Goal: Task Accomplishment & Management: Use online tool/utility

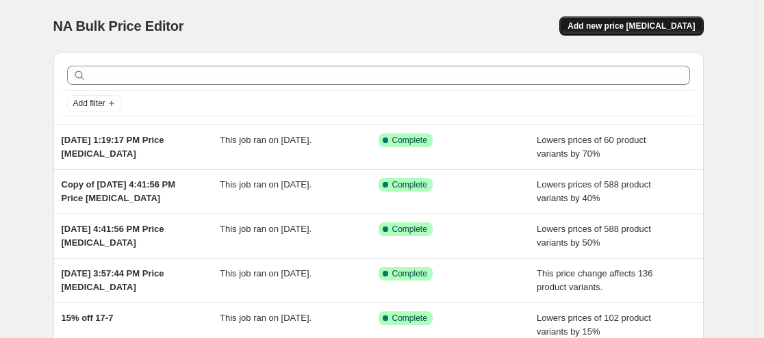
click at [665, 24] on span "Add new price [MEDICAL_DATA]" at bounding box center [630, 26] width 127 height 11
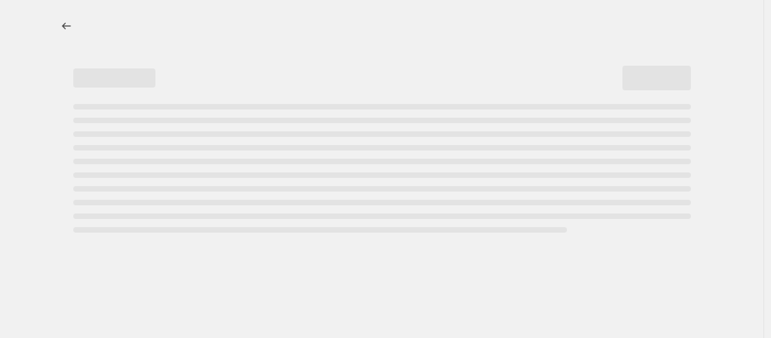
select select "percentage"
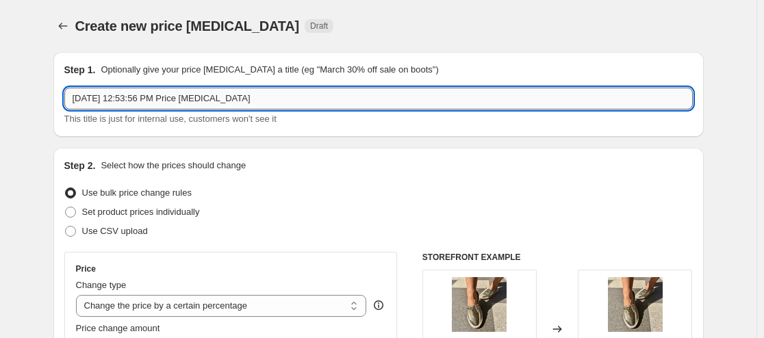
click at [279, 100] on input "[DATE] 12:53:56 PM Price [MEDICAL_DATA]" at bounding box center [378, 99] width 628 height 22
type input "Summer Sale 30%"
click at [504, 38] on div "Create new price [MEDICAL_DATA]. This page is ready Create new price [MEDICAL_D…" at bounding box center [378, 26] width 650 height 52
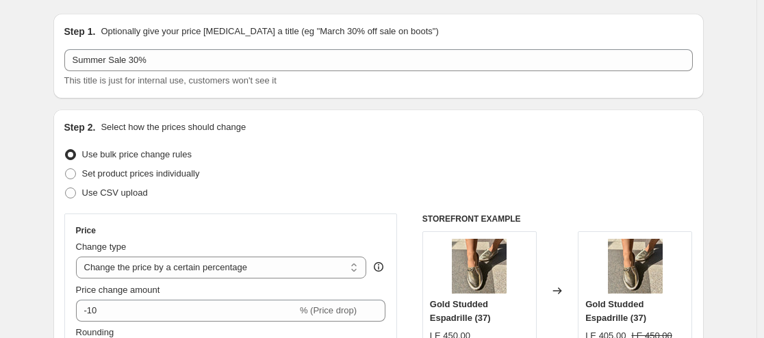
scroll to position [68, 0]
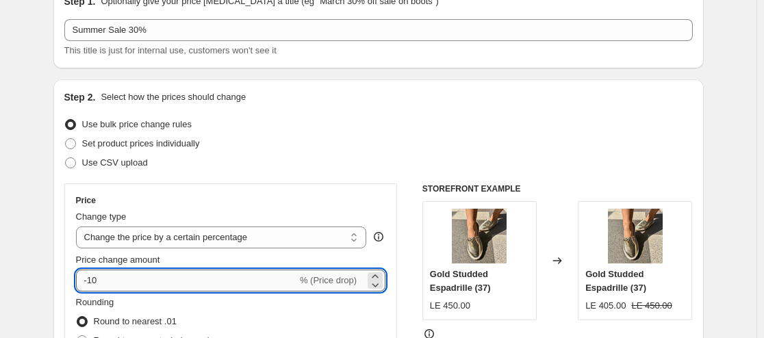
click at [151, 284] on input "-10" at bounding box center [186, 281] width 221 height 22
type input "-1"
type input "-30"
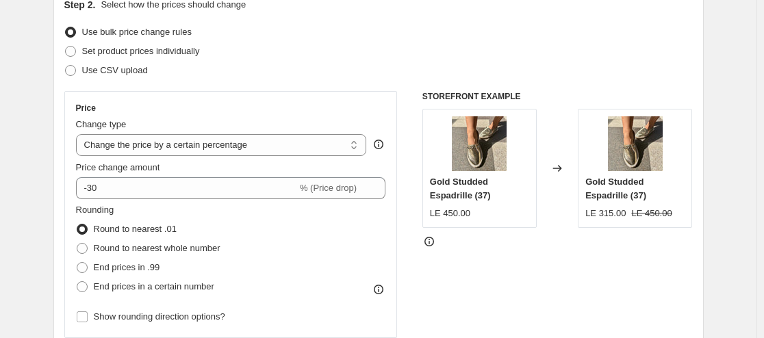
scroll to position [205, 0]
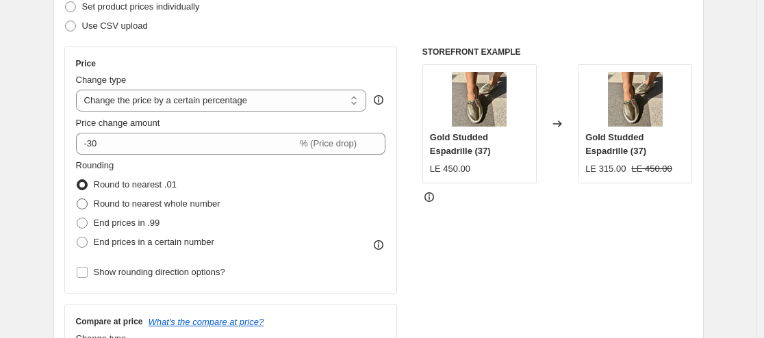
click at [121, 201] on span "Round to nearest whole number" at bounding box center [157, 203] width 127 height 10
click at [77, 199] on input "Round to nearest whole number" at bounding box center [77, 198] width 1 height 1
radio input "true"
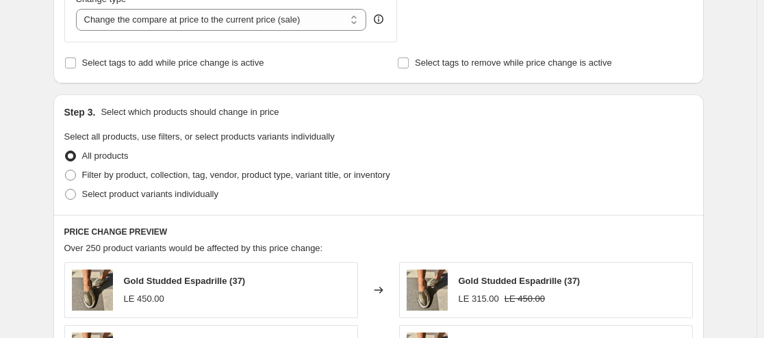
scroll to position [547, 0]
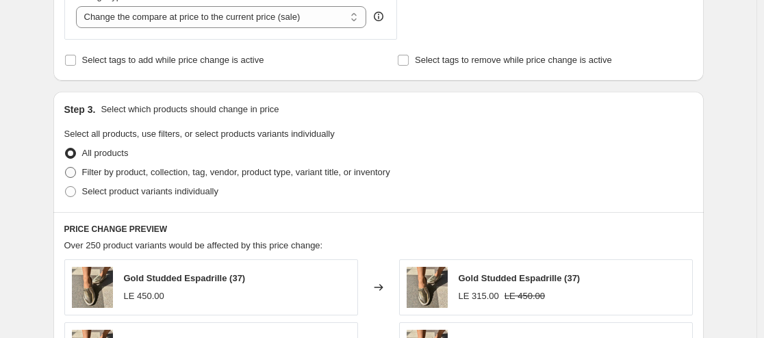
click at [141, 172] on span "Filter by product, collection, tag, vendor, product type, variant title, or inv…" at bounding box center [236, 172] width 308 height 10
click at [66, 168] on input "Filter by product, collection, tag, vendor, product type, variant title, or inv…" at bounding box center [65, 167] width 1 height 1
radio input "true"
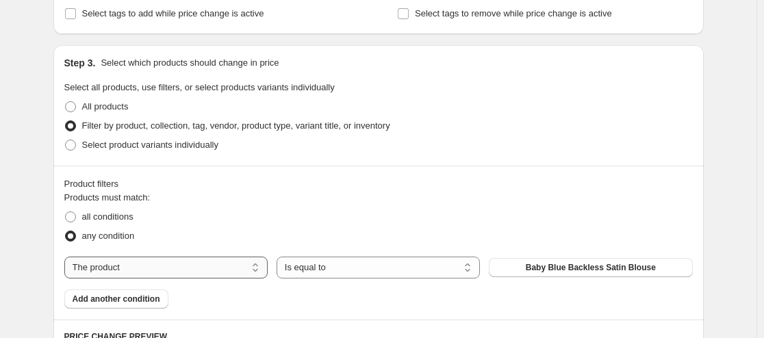
scroll to position [616, 0]
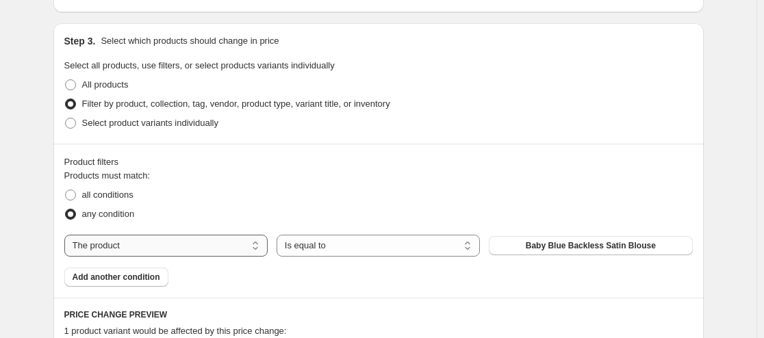
click at [132, 246] on select "The product The product's collection The product's tag The product's vendor The…" at bounding box center [165, 246] width 203 height 22
select select "tag"
click at [595, 248] on span "15% Off" at bounding box center [590, 245] width 31 height 11
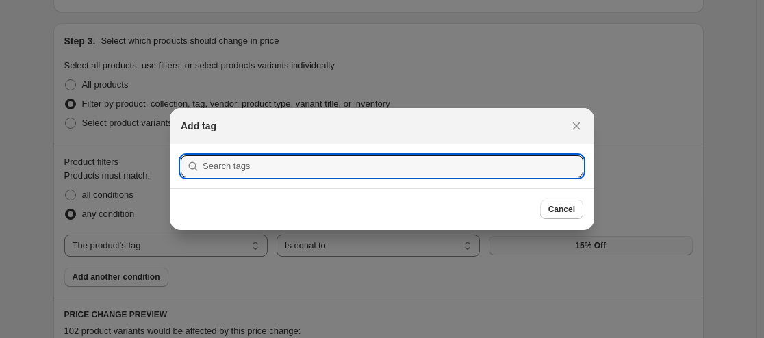
scroll to position [0, 0]
click at [367, 162] on input ":r2f:" at bounding box center [393, 166] width 380 height 22
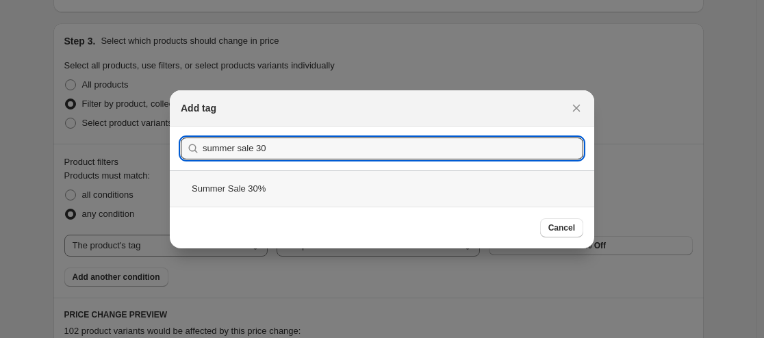
type input "summer sale 30"
click at [270, 194] on div "Summer Sale 30%" at bounding box center [382, 188] width 424 height 36
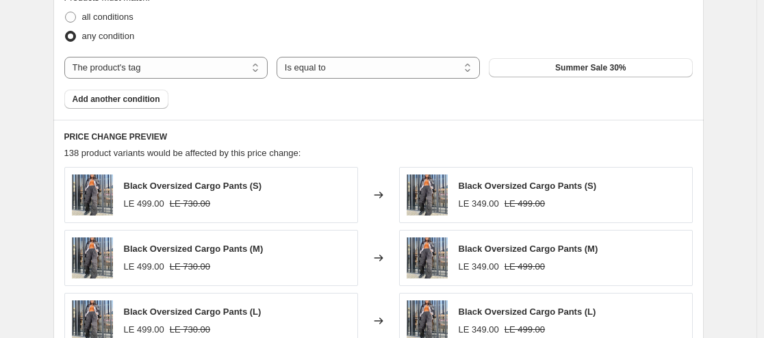
scroll to position [821, 0]
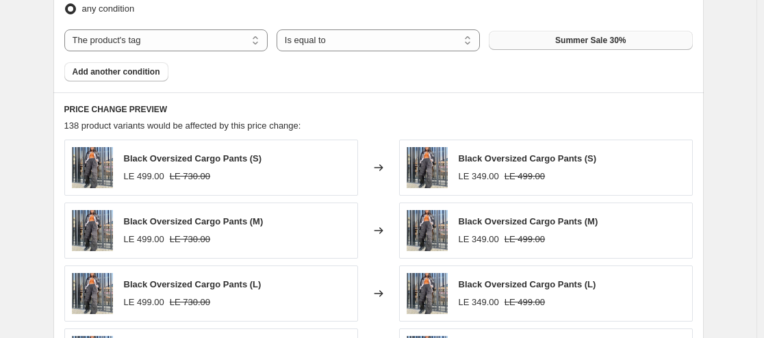
click at [579, 36] on span "Summer Sale 30%" at bounding box center [590, 40] width 70 height 11
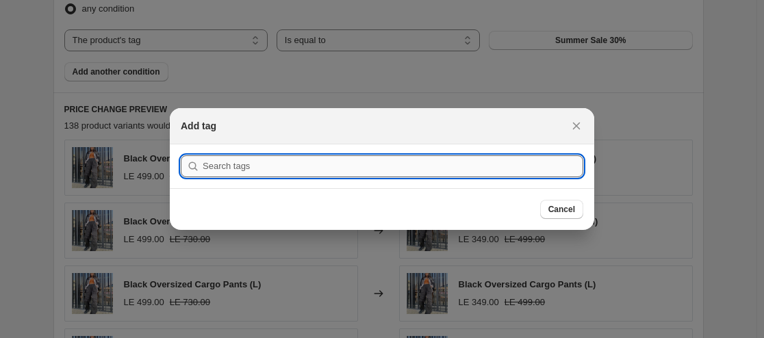
click at [227, 166] on input ":r2f:" at bounding box center [393, 166] width 380 height 22
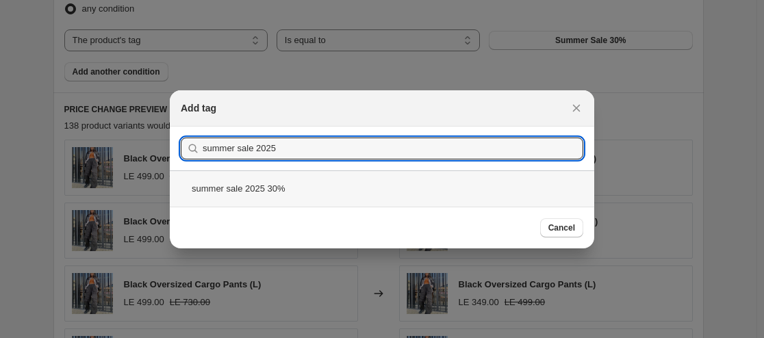
type input "summer sale 2025"
click at [257, 195] on div "summer sale 2025 30%" at bounding box center [382, 188] width 424 height 36
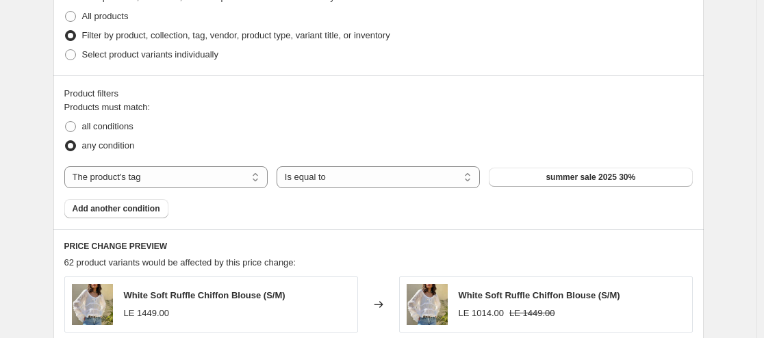
scroll to position [1185, 0]
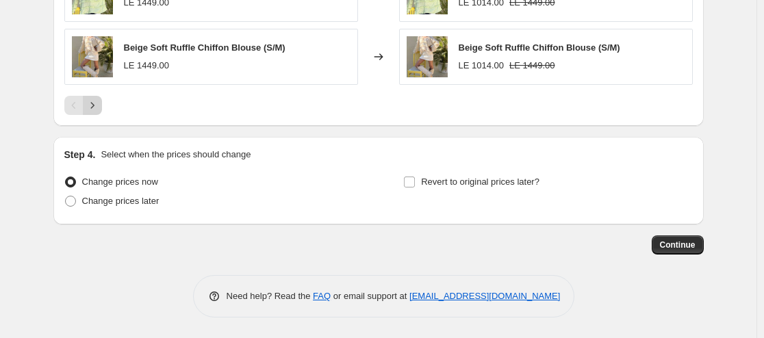
click at [96, 102] on icon "Next" at bounding box center [93, 106] width 14 height 14
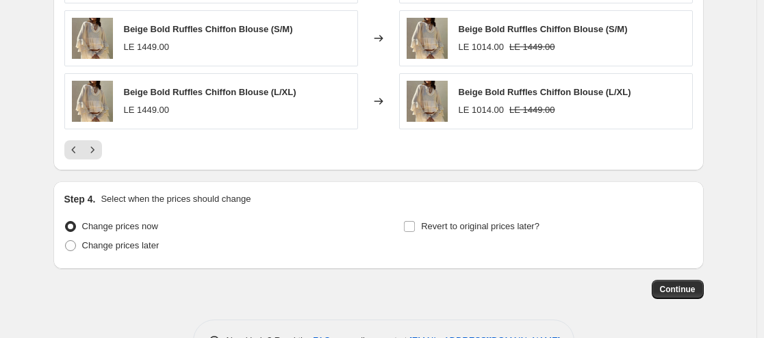
scroll to position [1116, 0]
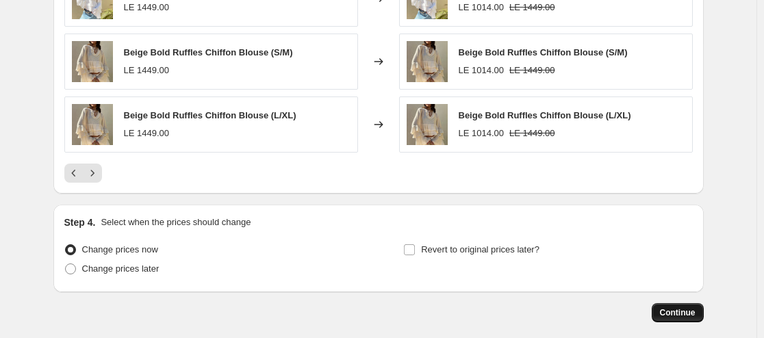
click at [685, 311] on span "Continue" at bounding box center [678, 312] width 36 height 11
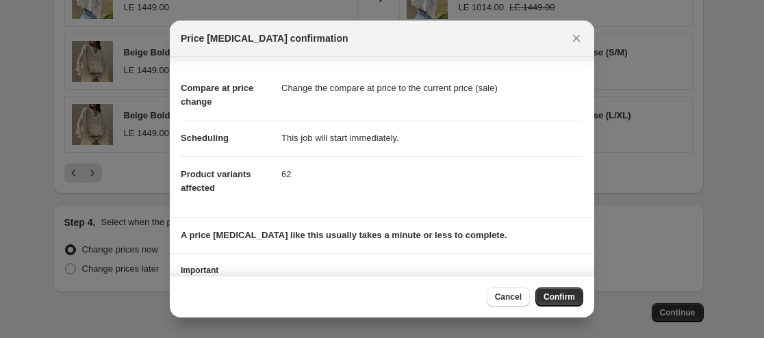
scroll to position [112, 0]
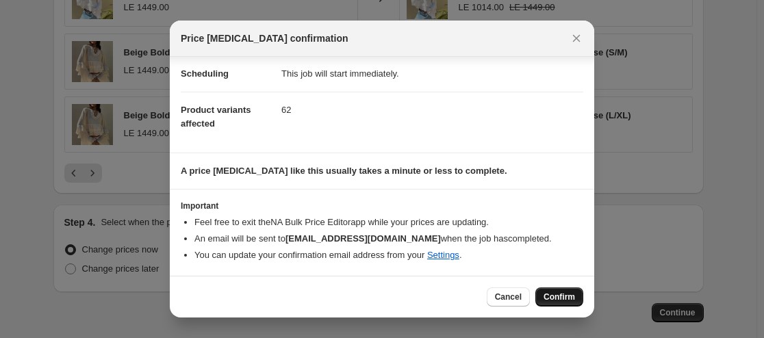
click at [571, 298] on span "Confirm" at bounding box center [558, 297] width 31 height 11
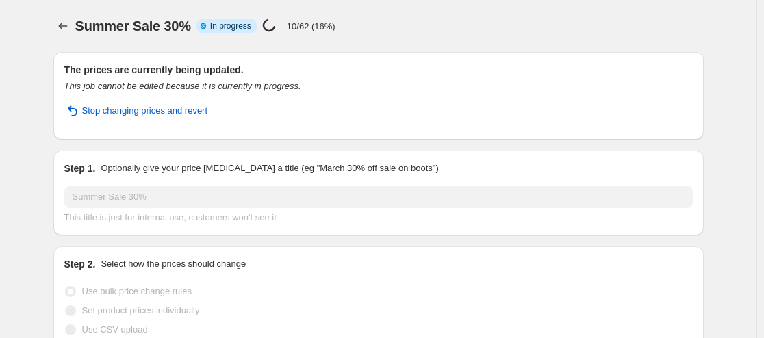
drag, startPoint x: 13, startPoint y: 255, endPoint x: 279, endPoint y: 230, distance: 267.4
click at [279, 230] on div "Step 1. Optionally give your price [MEDICAL_DATA] a title (eg "March 30% off sa…" at bounding box center [378, 193] width 650 height 85
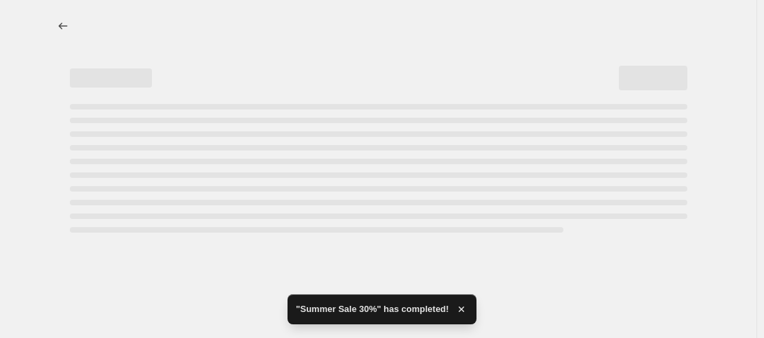
select select "percentage"
select select "tag"
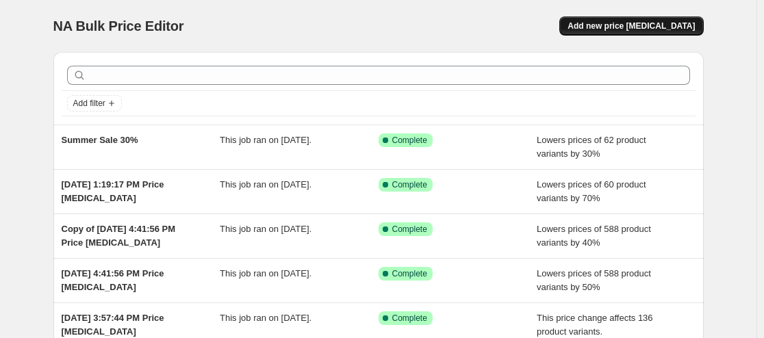
click at [662, 25] on span "Add new price [MEDICAL_DATA]" at bounding box center [630, 26] width 127 height 11
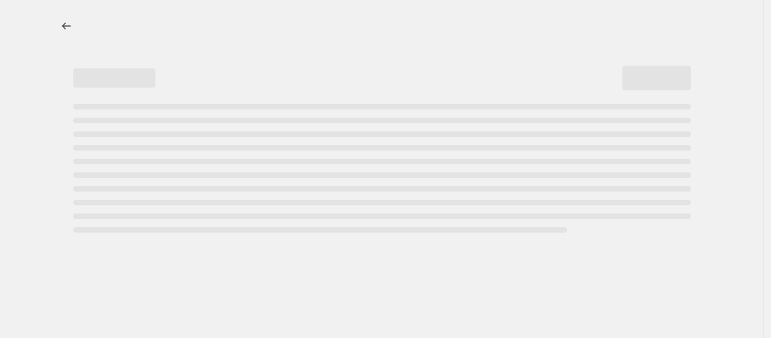
select select "percentage"
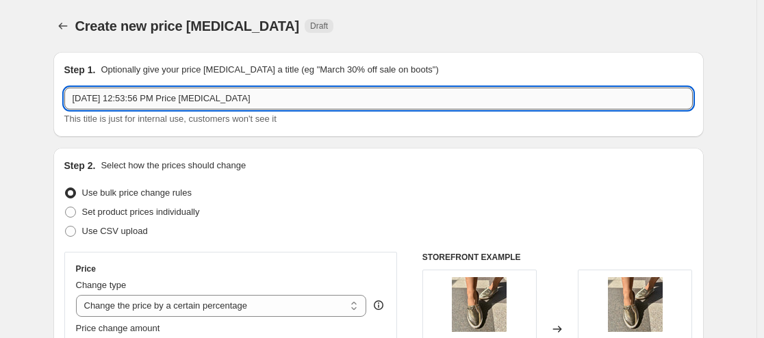
click at [179, 99] on input "[DATE] 12:53:56 PM Price [MEDICAL_DATA]" at bounding box center [378, 99] width 628 height 22
type input "Summer Sale 25%"
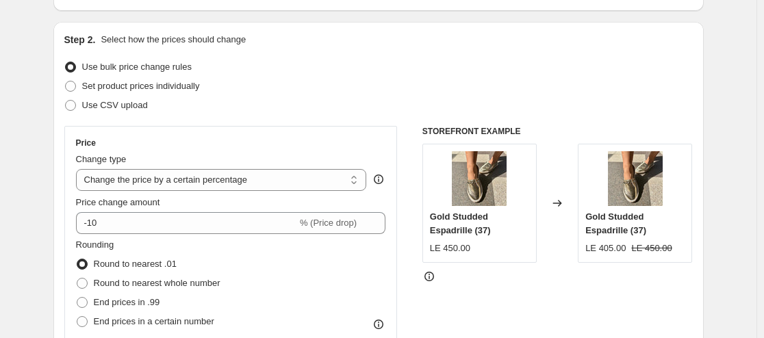
scroll to position [137, 0]
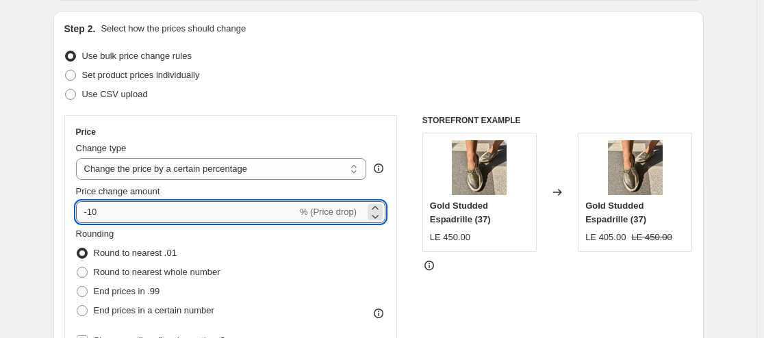
click at [120, 214] on input "-10" at bounding box center [186, 212] width 221 height 22
type input "-1"
type input "-25"
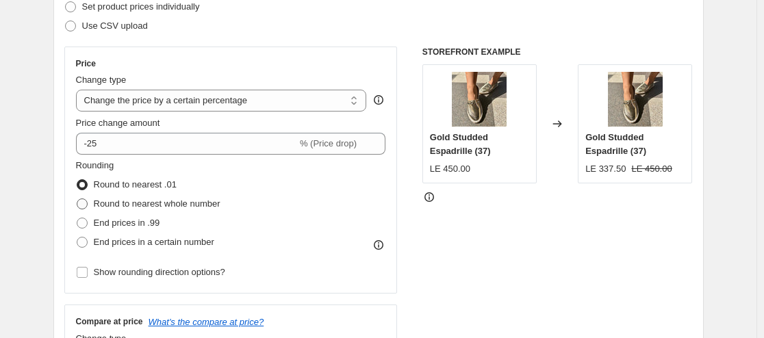
click at [170, 208] on span "Round to nearest whole number" at bounding box center [157, 203] width 127 height 10
click at [77, 199] on input "Round to nearest whole number" at bounding box center [77, 198] width 1 height 1
radio input "true"
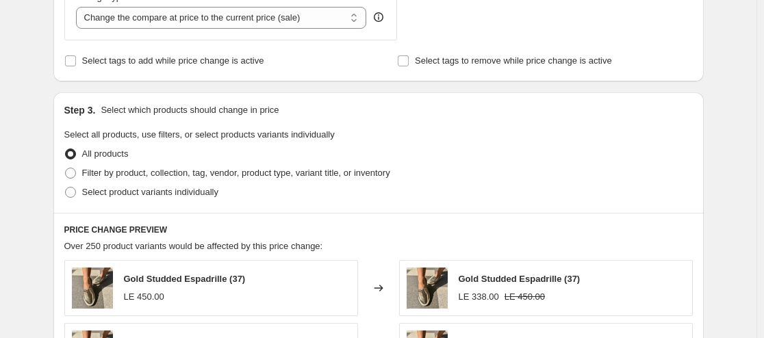
scroll to position [547, 0]
click at [194, 171] on span "Filter by product, collection, tag, vendor, product type, variant title, or inv…" at bounding box center [236, 172] width 308 height 10
click at [66, 168] on input "Filter by product, collection, tag, vendor, product type, variant title, or inv…" at bounding box center [65, 167] width 1 height 1
radio input "true"
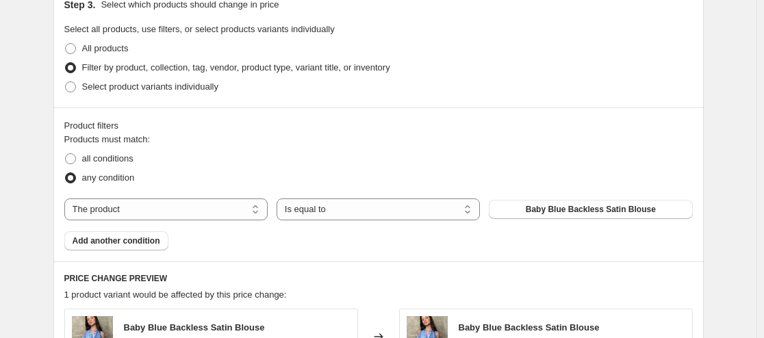
scroll to position [684, 0]
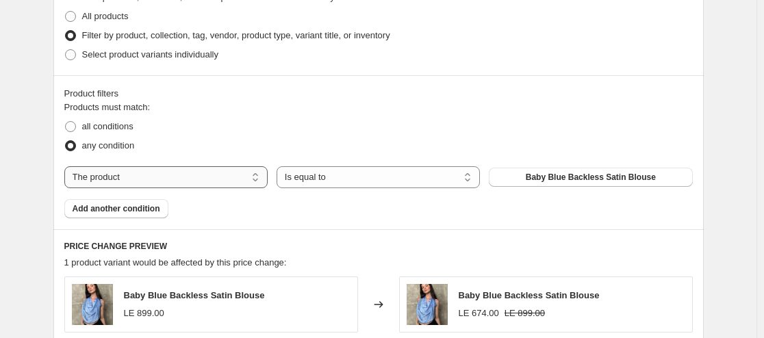
click at [155, 181] on select "The product The product's collection The product's tag The product's vendor The…" at bounding box center [165, 177] width 203 height 22
select select "tag"
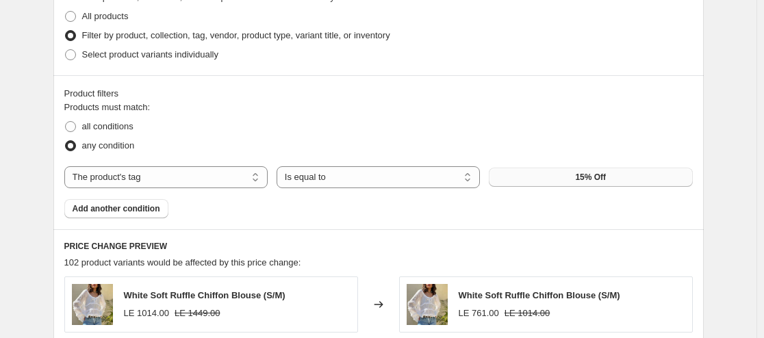
click at [602, 183] on button "15% Off" at bounding box center [590, 177] width 203 height 19
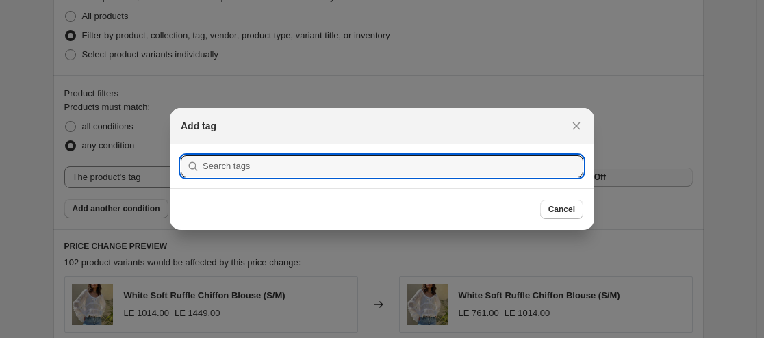
scroll to position [0, 0]
click at [340, 158] on input ":r6q:" at bounding box center [393, 166] width 380 height 22
type input "s"
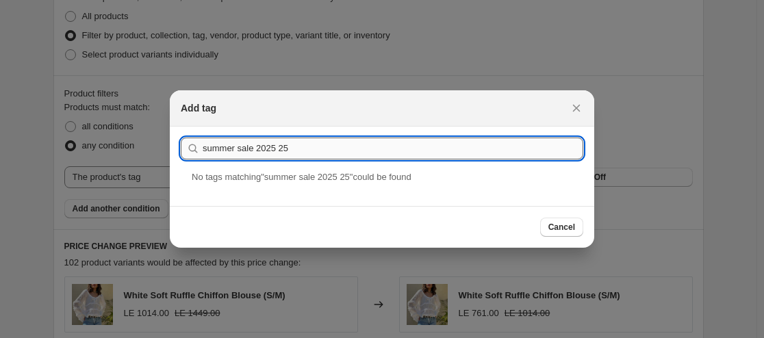
drag, startPoint x: 314, startPoint y: 147, endPoint x: 253, endPoint y: 151, distance: 61.0
click at [253, 151] on input "summer sale 2025 25" at bounding box center [393, 149] width 380 height 22
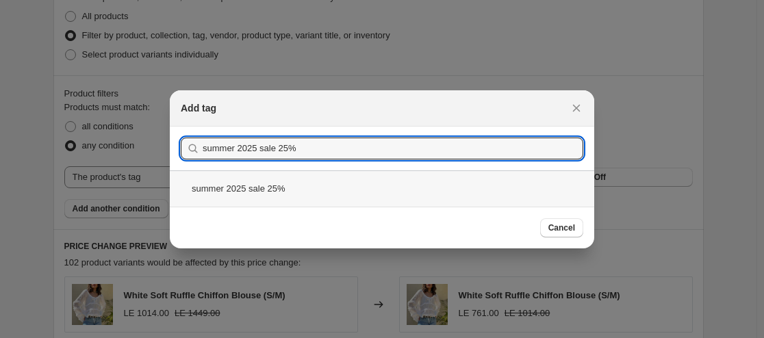
type input "summer 2025 sale 25%"
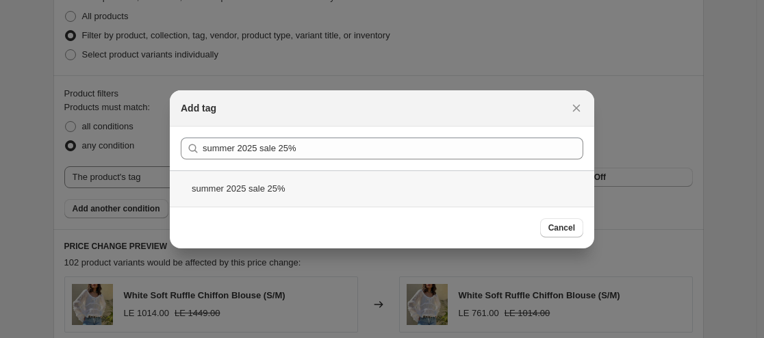
click at [262, 183] on div "summer 2025 sale 25%" at bounding box center [382, 188] width 424 height 36
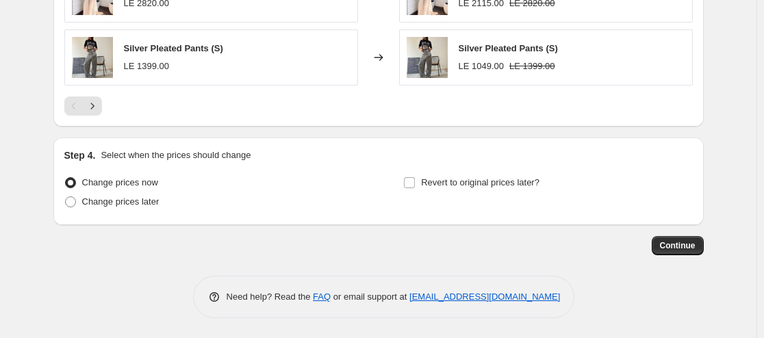
scroll to position [1185, 0]
click at [678, 249] on span "Continue" at bounding box center [678, 245] width 36 height 11
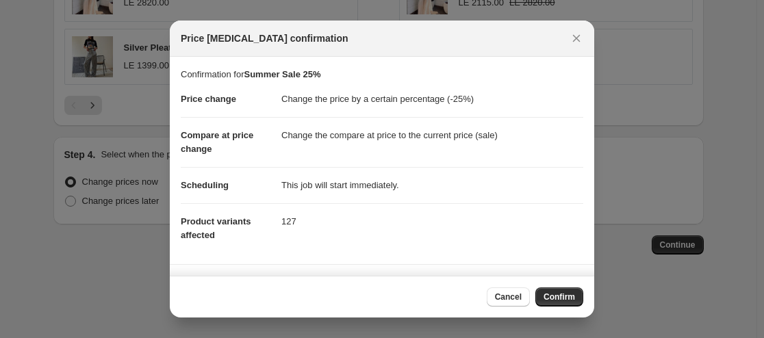
scroll to position [112, 0]
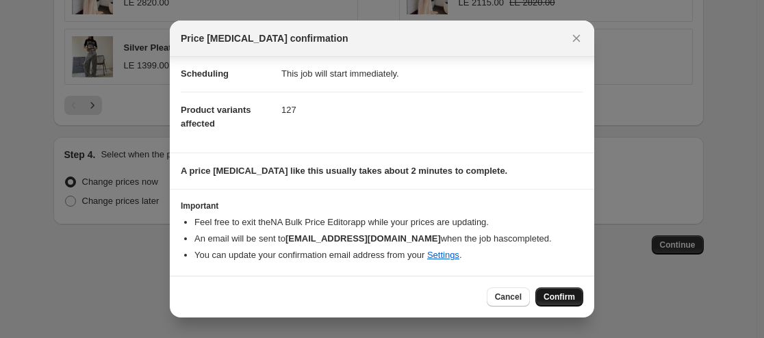
click at [566, 296] on span "Confirm" at bounding box center [558, 297] width 31 height 11
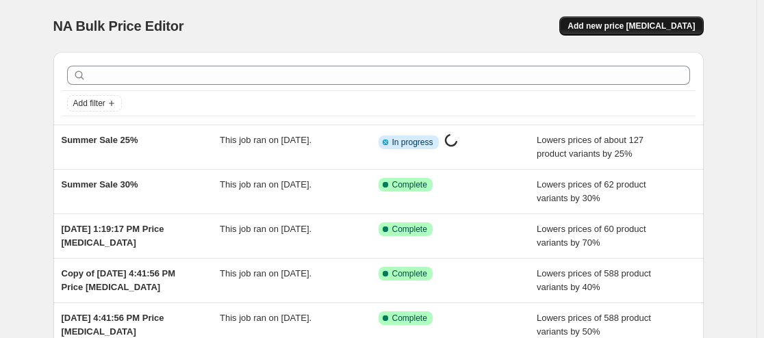
click at [651, 27] on span "Add new price [MEDICAL_DATA]" at bounding box center [630, 26] width 127 height 11
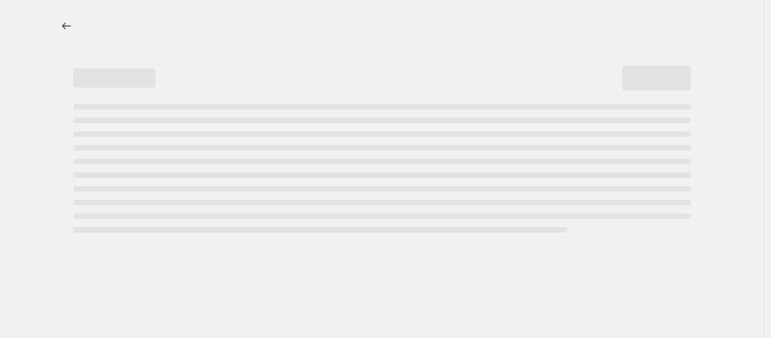
select select "percentage"
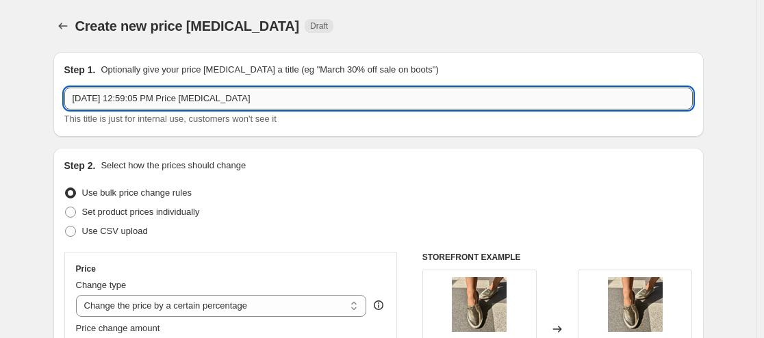
click at [168, 96] on input "[DATE] 12:59:05 PM Price [MEDICAL_DATA]" at bounding box center [378, 99] width 628 height 22
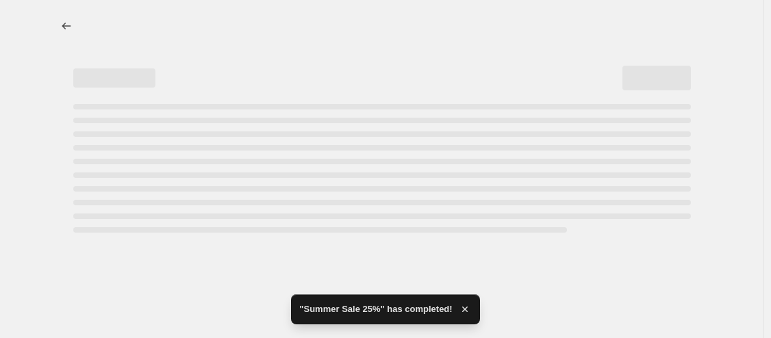
select select "percentage"
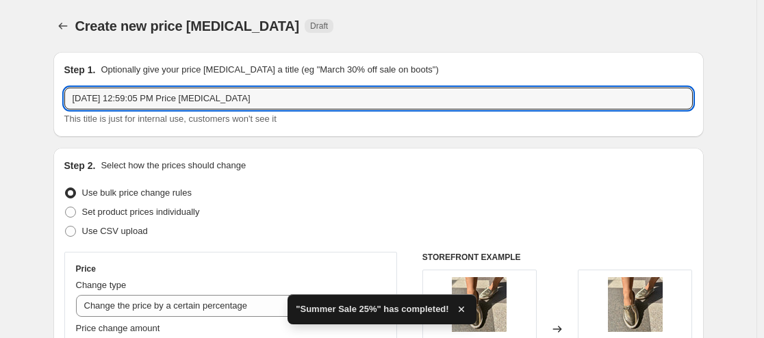
click at [168, 96] on input "[DATE] 12:59:05 PM Price [MEDICAL_DATA]" at bounding box center [378, 99] width 628 height 22
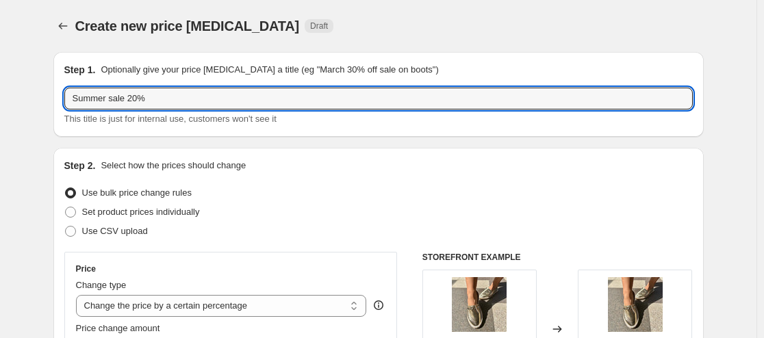
type input "Summer sale 20%"
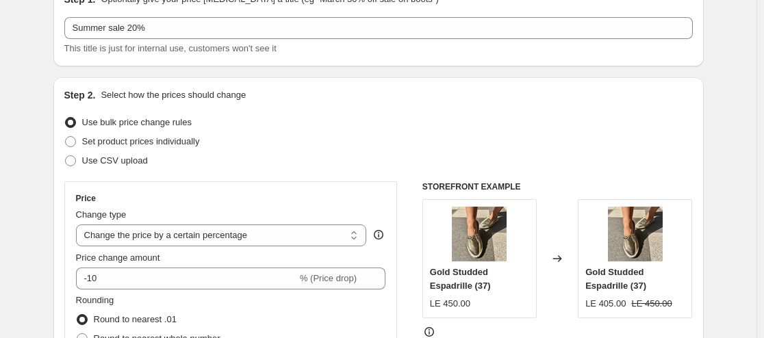
scroll to position [137, 0]
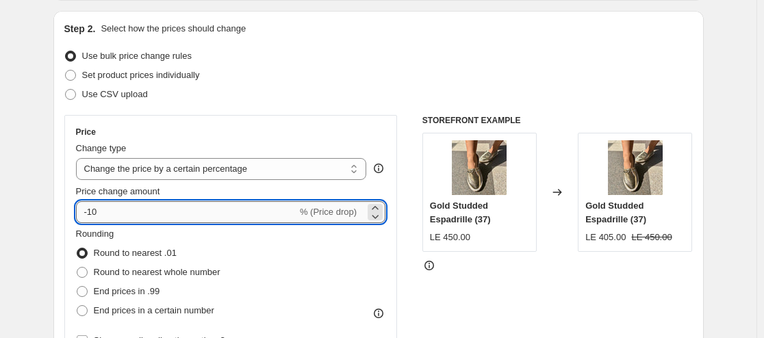
click at [133, 212] on input "-10" at bounding box center [186, 212] width 221 height 22
type input "-1"
type input "-20"
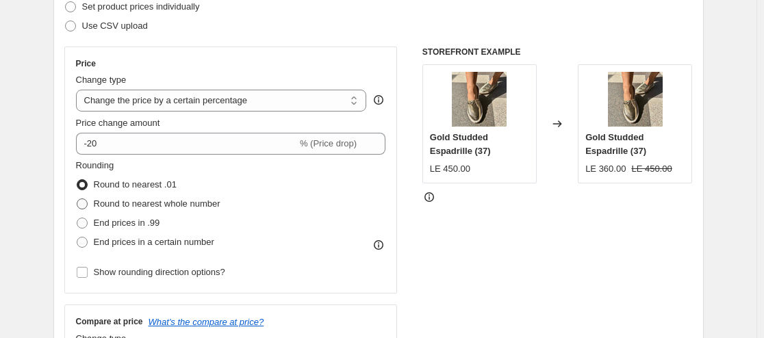
click at [118, 204] on span "Round to nearest whole number" at bounding box center [157, 203] width 127 height 10
click at [77, 199] on input "Round to nearest whole number" at bounding box center [77, 198] width 1 height 1
radio input "true"
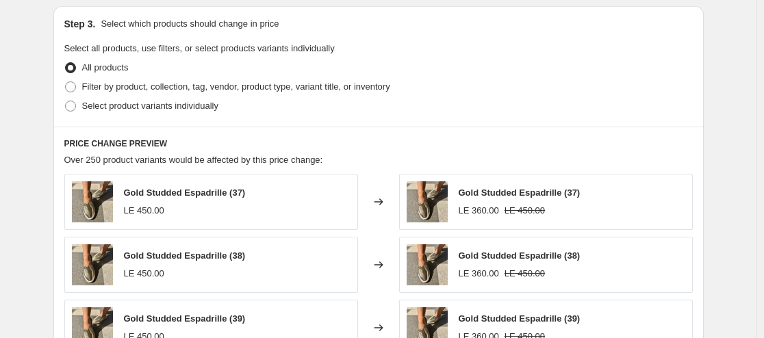
scroll to position [684, 0]
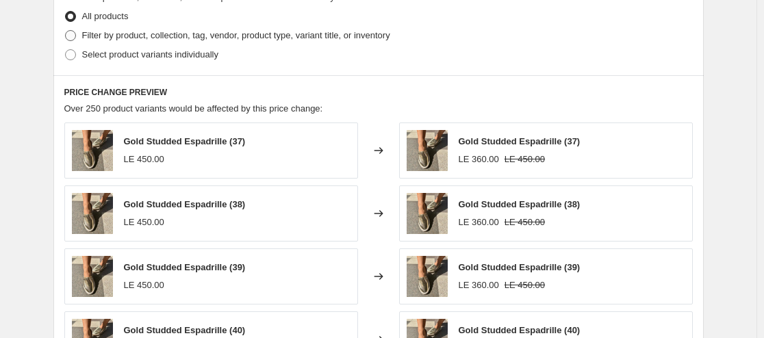
click at [198, 40] on span "Filter by product, collection, tag, vendor, product type, variant title, or inv…" at bounding box center [236, 35] width 308 height 10
click at [66, 31] on input "Filter by product, collection, tag, vendor, product type, variant title, or inv…" at bounding box center [65, 30] width 1 height 1
radio input "true"
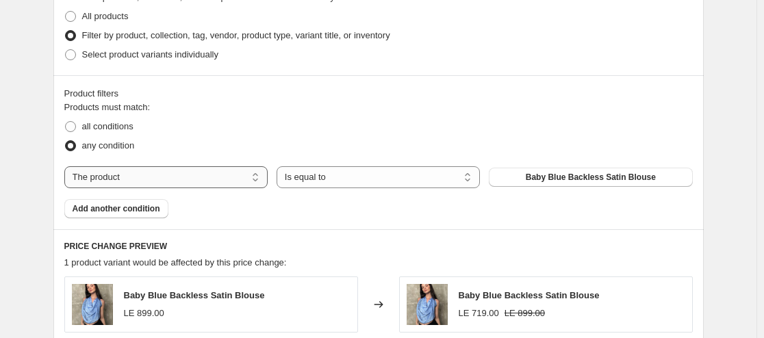
click at [146, 177] on select "The product The product's collection The product's tag The product's vendor The…" at bounding box center [165, 177] width 203 height 22
select select "tag"
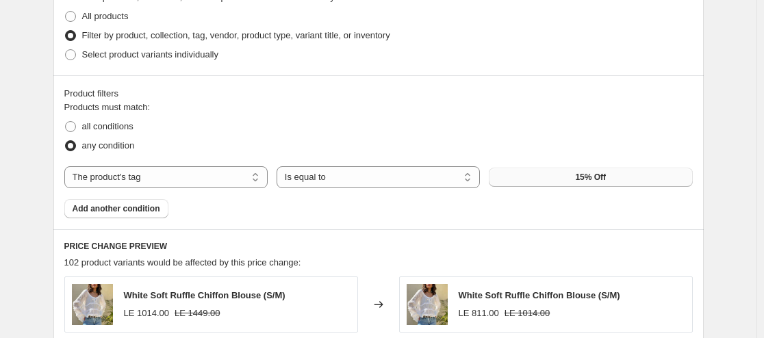
click at [588, 180] on span "15% Off" at bounding box center [590, 177] width 31 height 11
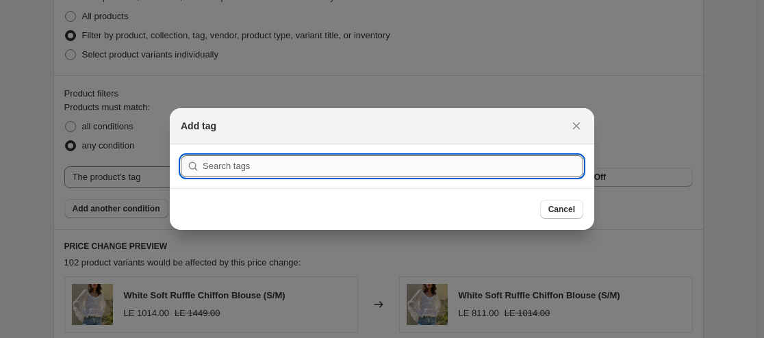
click at [275, 164] on input ":r3g:" at bounding box center [393, 166] width 380 height 22
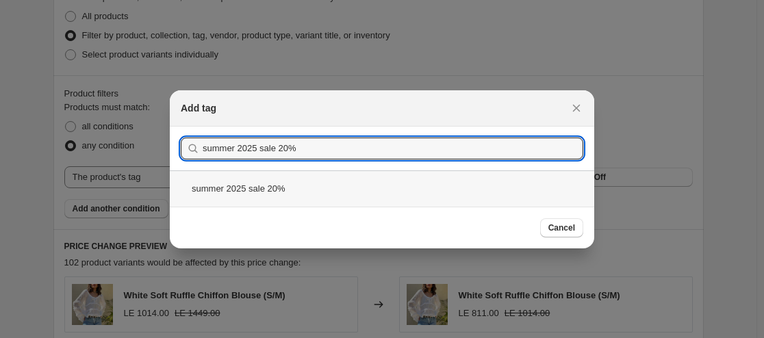
type input "summer 2025 sale 20%"
click at [268, 190] on div "summer 2025 sale 20%" at bounding box center [382, 188] width 424 height 36
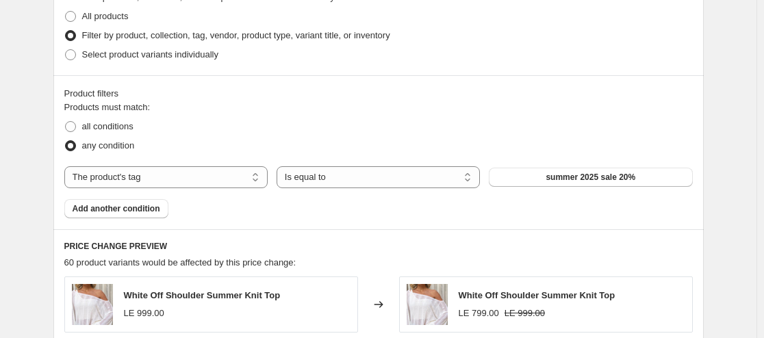
click at [727, 136] on div "Create new price change job. This page is ready Create new price change job Dra…" at bounding box center [378, 77] width 756 height 1522
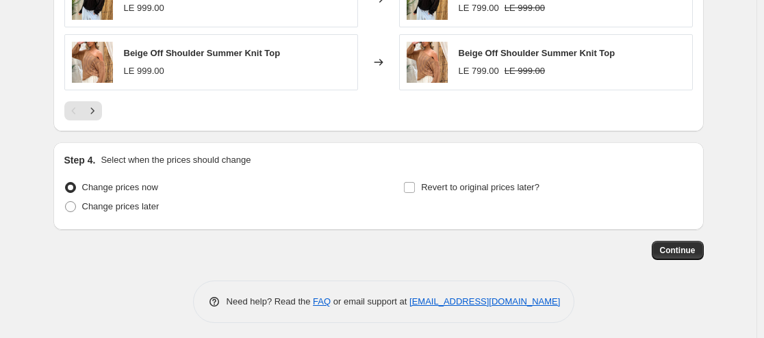
scroll to position [1185, 0]
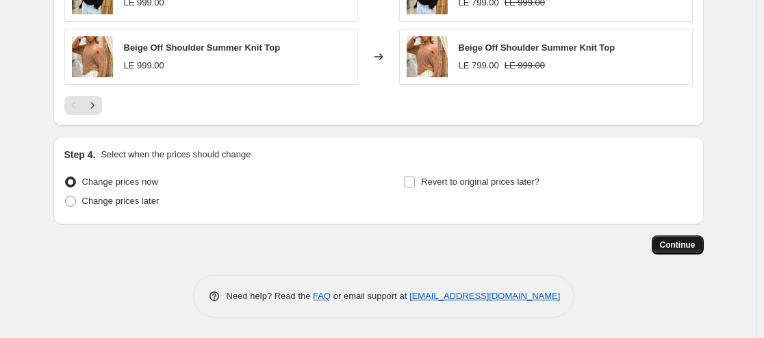
click at [686, 245] on span "Continue" at bounding box center [678, 245] width 36 height 11
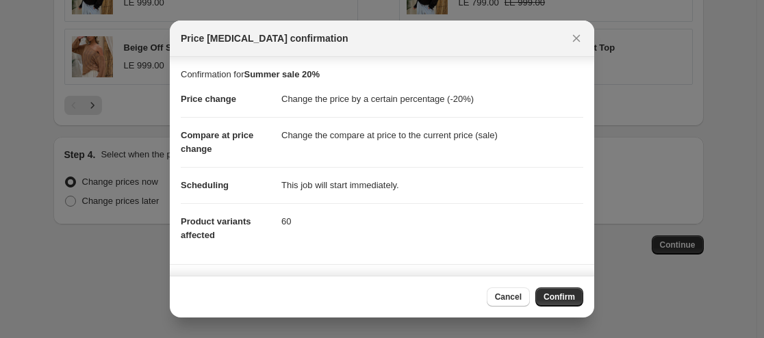
scroll to position [112, 0]
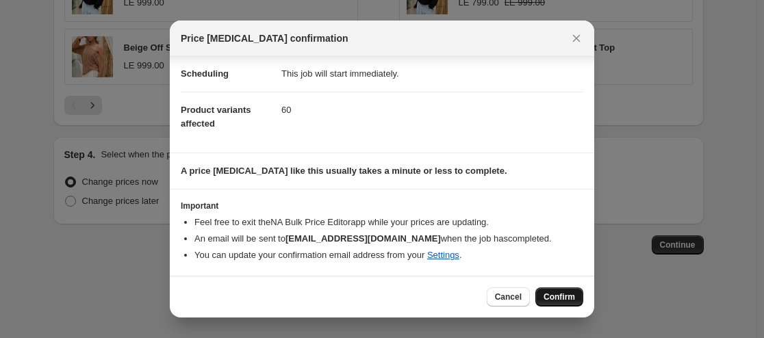
click at [571, 289] on button "Confirm" at bounding box center [559, 296] width 48 height 19
